Goal: Information Seeking & Learning: Learn about a topic

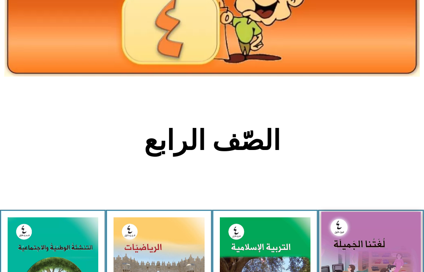
scroll to position [169, 0]
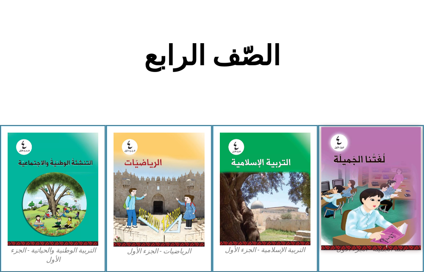
click at [374, 172] on img at bounding box center [371, 188] width 100 height 123
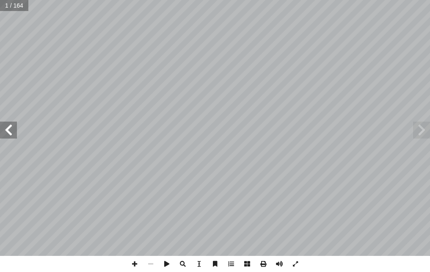
click at [9, 134] on span at bounding box center [8, 130] width 17 height 17
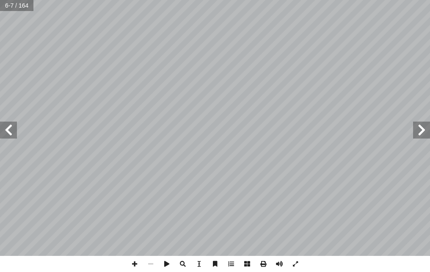
click at [13, 128] on span at bounding box center [8, 130] width 17 height 17
click at [12, 129] on span at bounding box center [8, 130] width 17 height 17
click at [14, 129] on span at bounding box center [8, 130] width 17 height 17
click at [11, 129] on span at bounding box center [8, 130] width 17 height 17
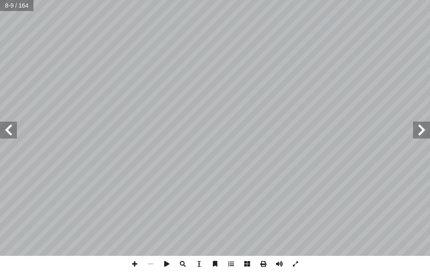
click at [17, 128] on span at bounding box center [8, 130] width 17 height 17
click at [10, 129] on span at bounding box center [8, 130] width 17 height 17
click at [12, 129] on span at bounding box center [8, 130] width 17 height 17
click at [6, 124] on span at bounding box center [8, 130] width 17 height 17
click at [157, 57] on html "الصفحة الرئيسية الصف الأول الصف الثاني الصف الثالث الصف الرابع الصف الخامس الصف…" at bounding box center [215, 28] width 430 height 57
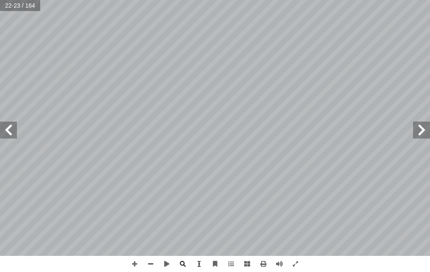
click at [6, 127] on span at bounding box center [8, 130] width 17 height 17
click at [147, 265] on span at bounding box center [151, 264] width 16 height 16
click at [416, 128] on span at bounding box center [421, 130] width 17 height 17
click at [419, 127] on span at bounding box center [421, 130] width 17 height 17
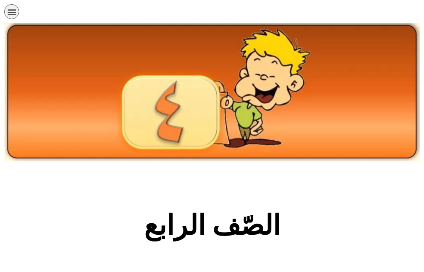
scroll to position [169, 0]
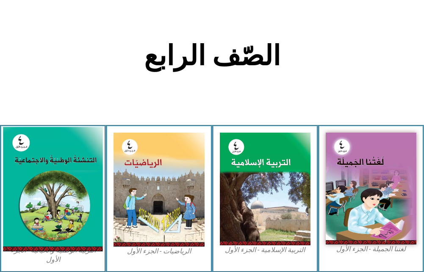
click at [53, 189] on img at bounding box center [53, 189] width 100 height 125
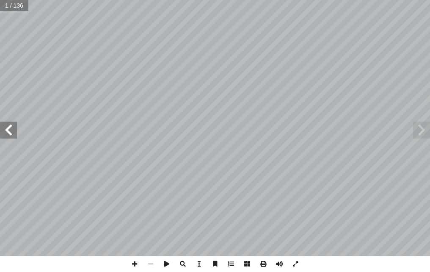
click at [6, 137] on span at bounding box center [8, 130] width 17 height 17
click at [7, 136] on span at bounding box center [8, 130] width 17 height 17
click at [22, 7] on input "text" at bounding box center [14, 5] width 28 height 11
type input "**"
click at [11, 129] on span at bounding box center [8, 130] width 17 height 17
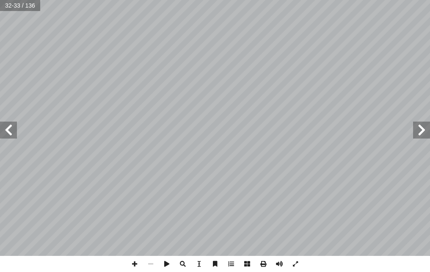
click at [11, 129] on span at bounding box center [8, 130] width 17 height 17
